Goal: Information Seeking & Learning: Find specific page/section

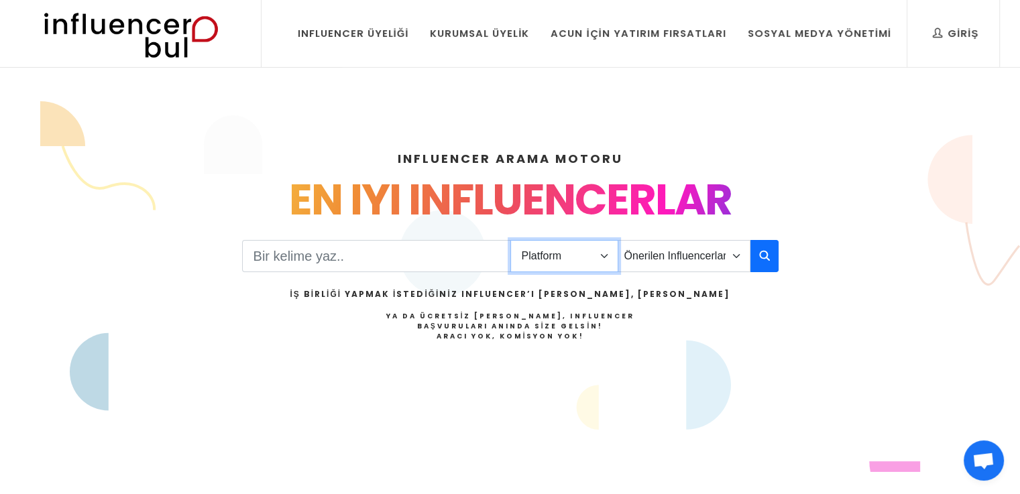
click at [556, 250] on select "Platform Instagram Facebook Youtube Tiktok Twitter Twitch" at bounding box center [564, 256] width 108 height 32
select select "1"
click at [510, 240] on select "Platform Instagram Facebook Youtube Tiktok Twitter Twitch" at bounding box center [564, 256] width 108 height 32
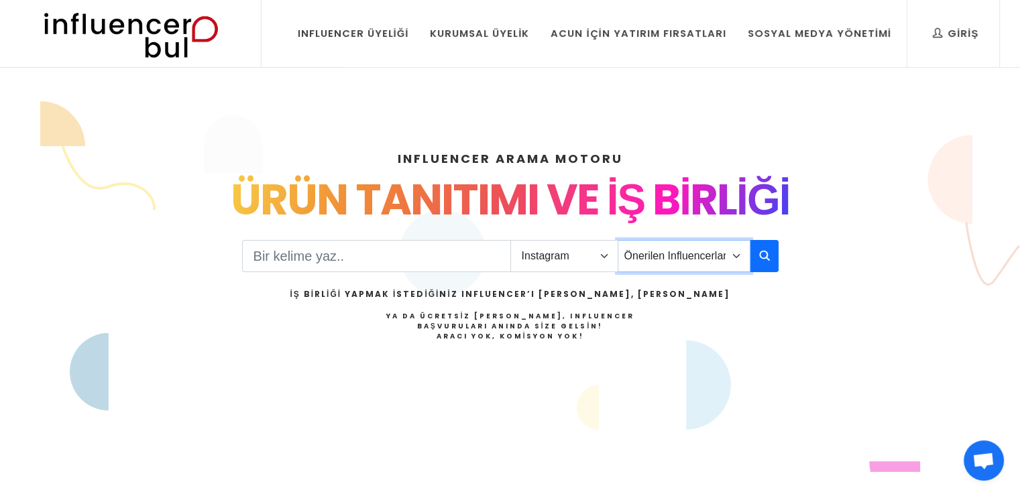
click at [659, 264] on select "Önerilen Influencerlar Aile & [PERSON_NAME] & [PERSON_NAME] [PERSON_NAME] & Giy…" at bounding box center [684, 256] width 133 height 32
click at [434, 258] on input "Search" at bounding box center [376, 256] width 269 height 32
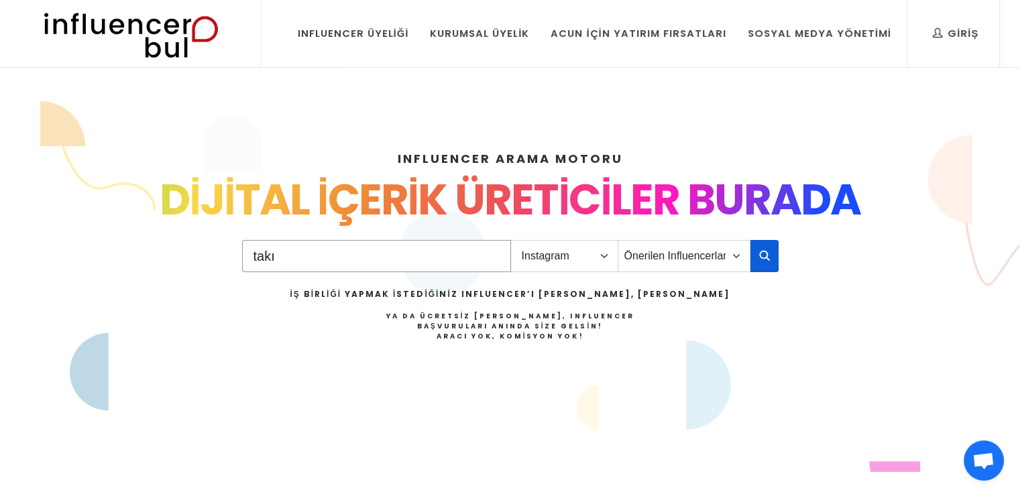
type input "takı"
click at [753, 250] on button "button" at bounding box center [764, 256] width 28 height 32
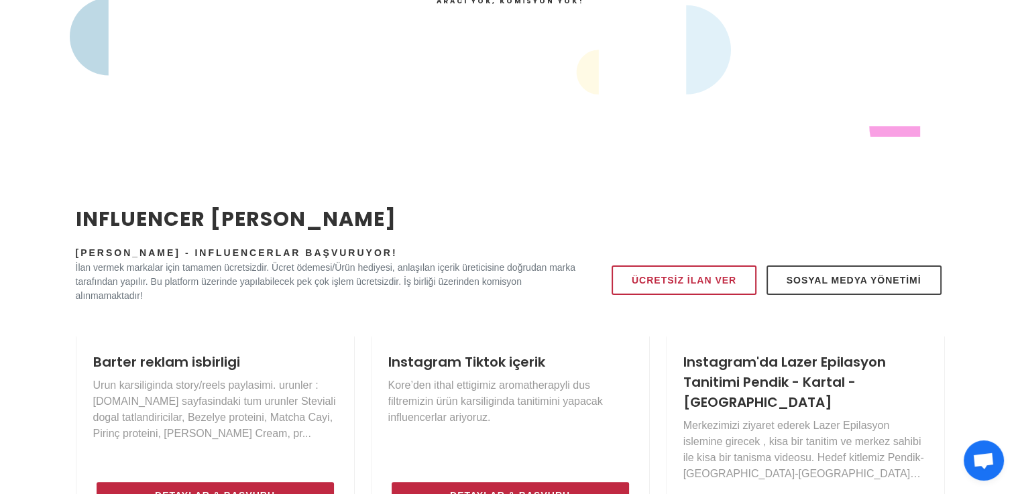
scroll to position [604, 0]
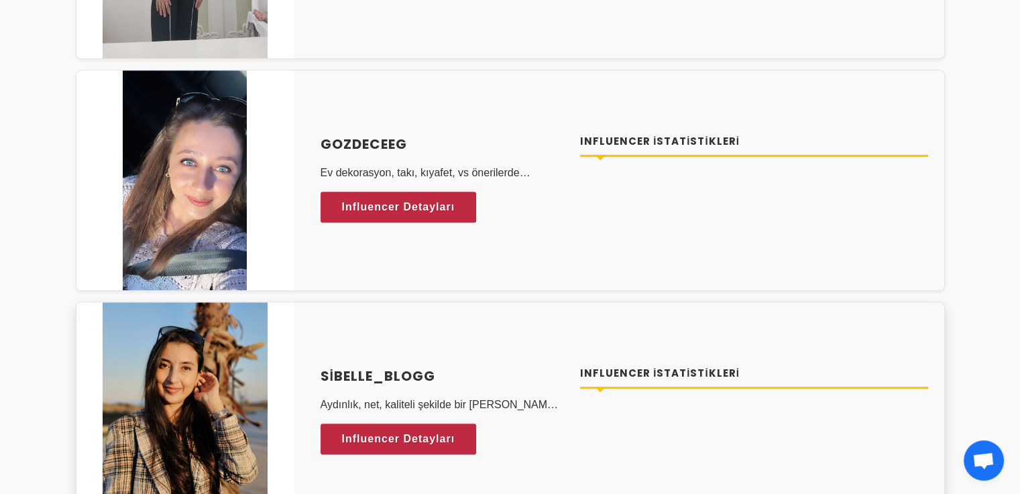
scroll to position [671, 0]
